Goal: Find specific page/section: Find specific page/section

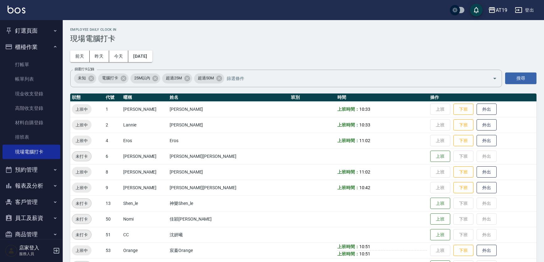
scroll to position [35, 0]
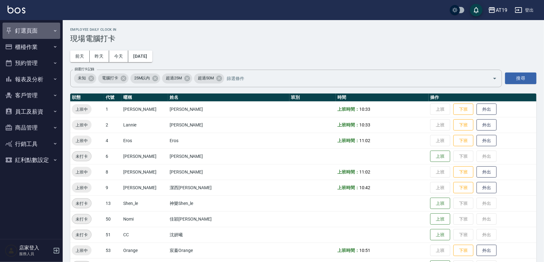
click at [27, 33] on button "釘選頁面" at bounding box center [32, 31] width 58 height 16
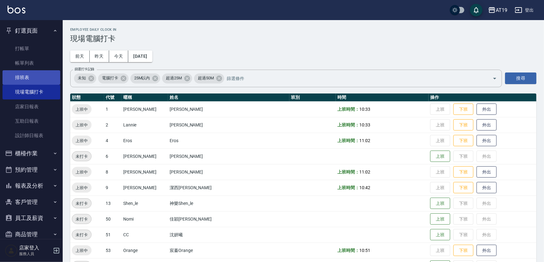
click at [23, 80] on link "排班表" at bounding box center [32, 77] width 58 height 14
